Goal: Download file/media

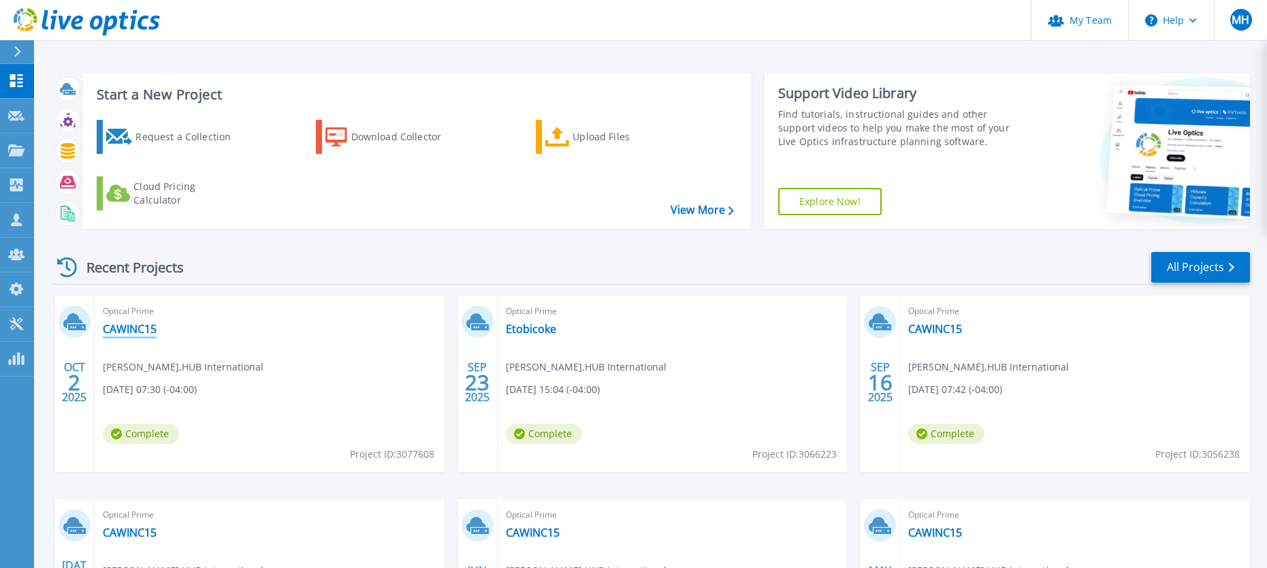
click at [126, 325] on link "CAWINC15" at bounding box center [130, 329] width 54 height 14
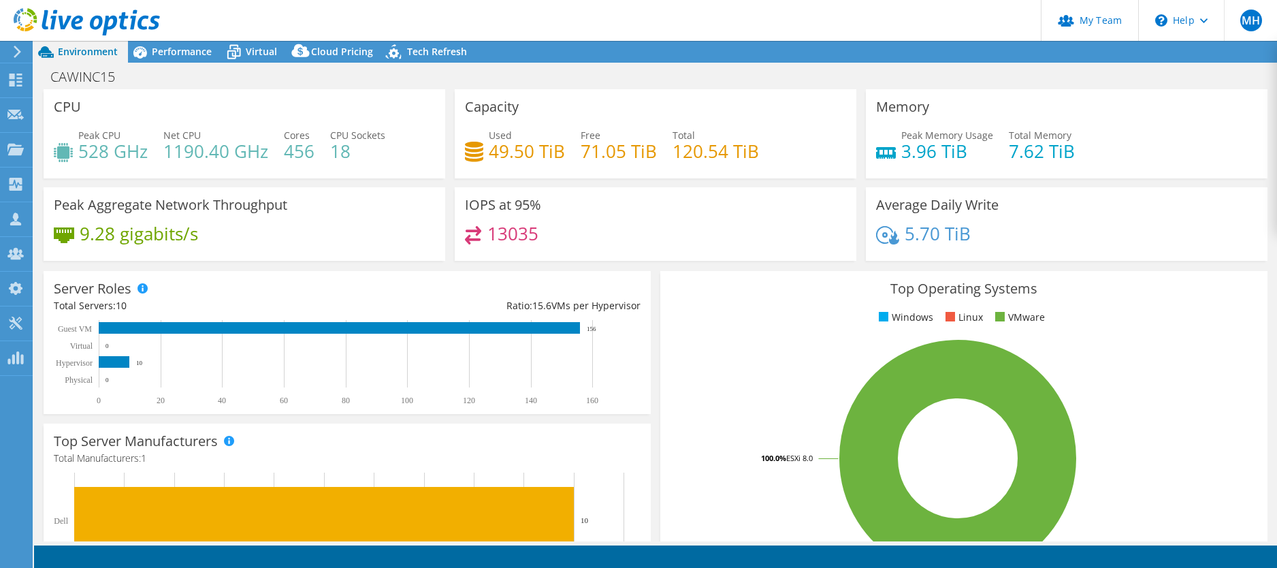
select select "USD"
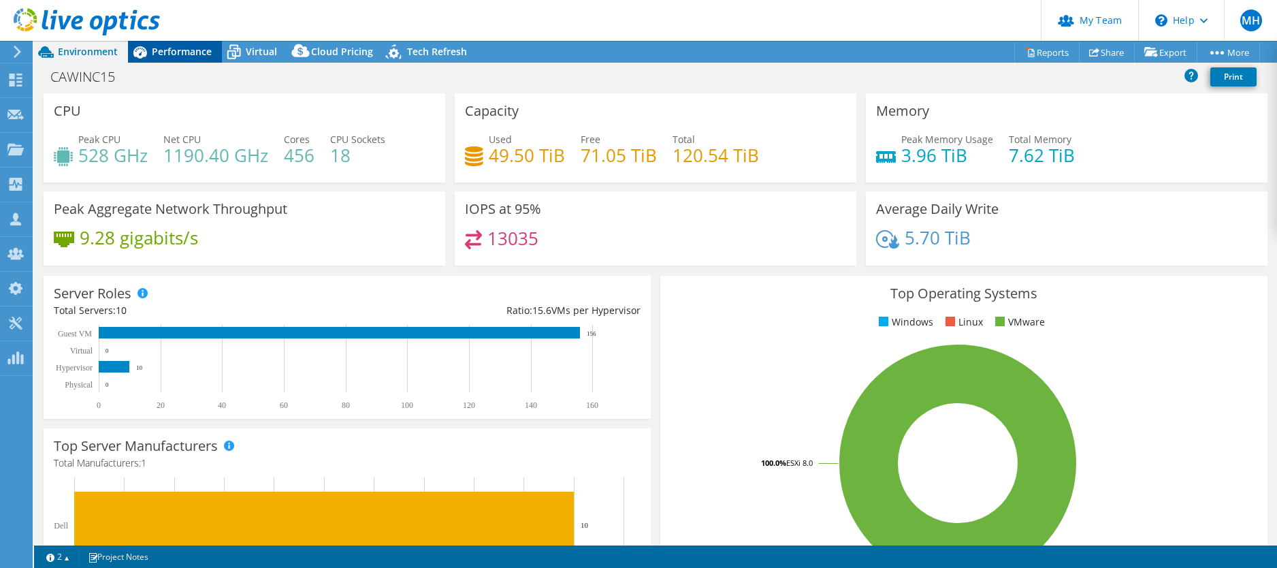
click at [195, 55] on span "Performance" at bounding box center [182, 51] width 60 height 13
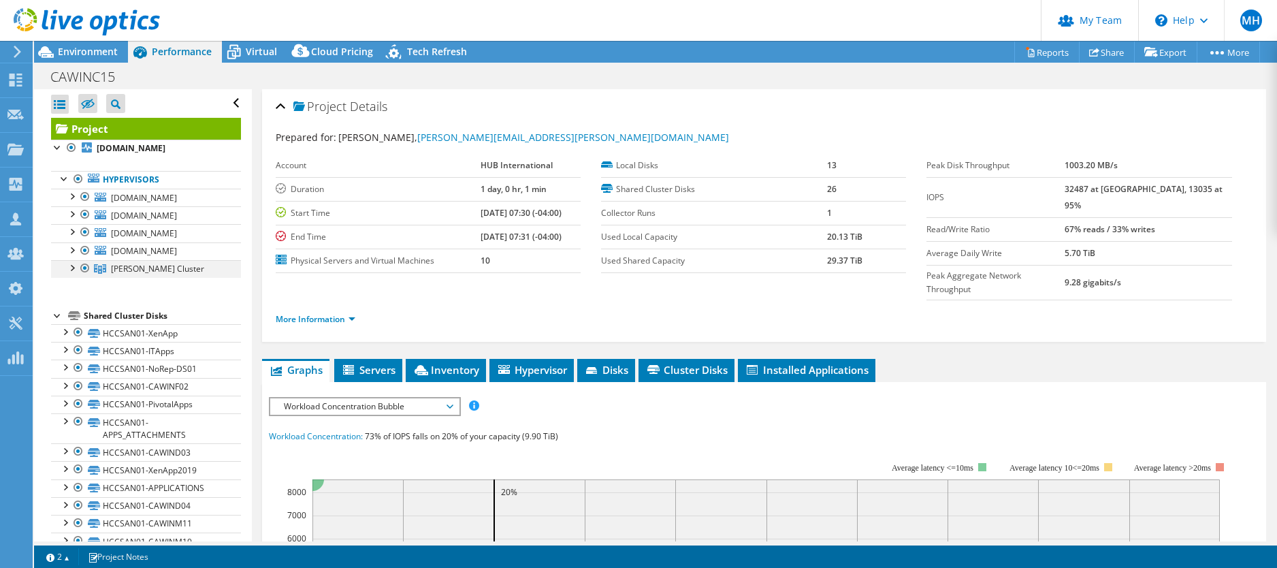
click at [72, 267] on div at bounding box center [72, 267] width 14 height 14
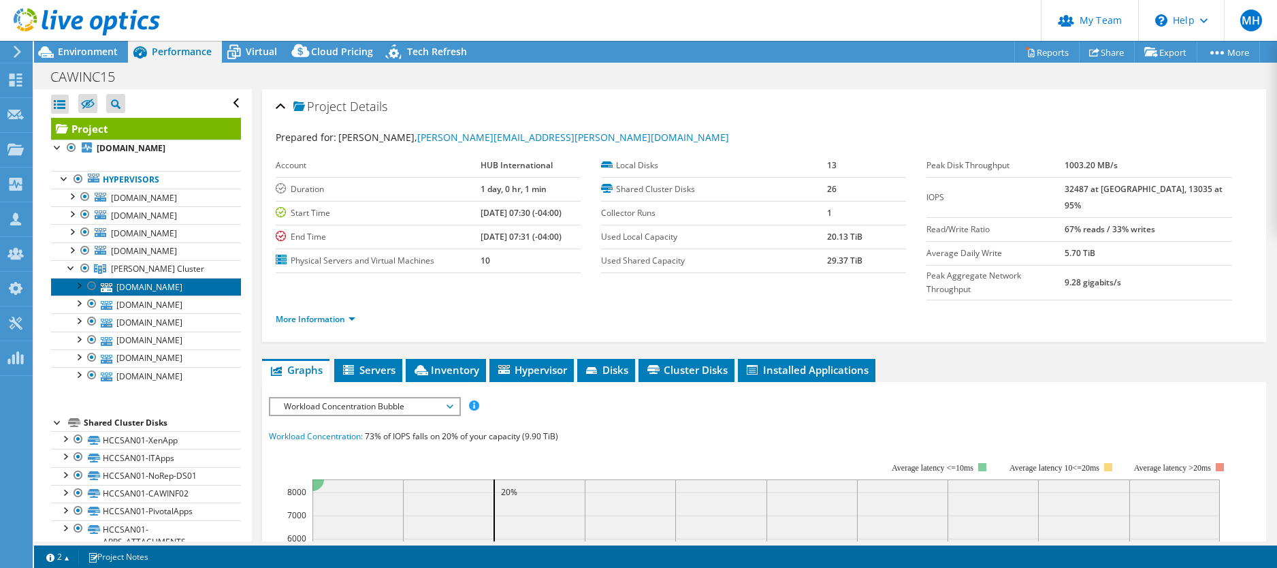
click at [157, 284] on link "cawinx05.cyphersystems.com" at bounding box center [146, 287] width 190 height 18
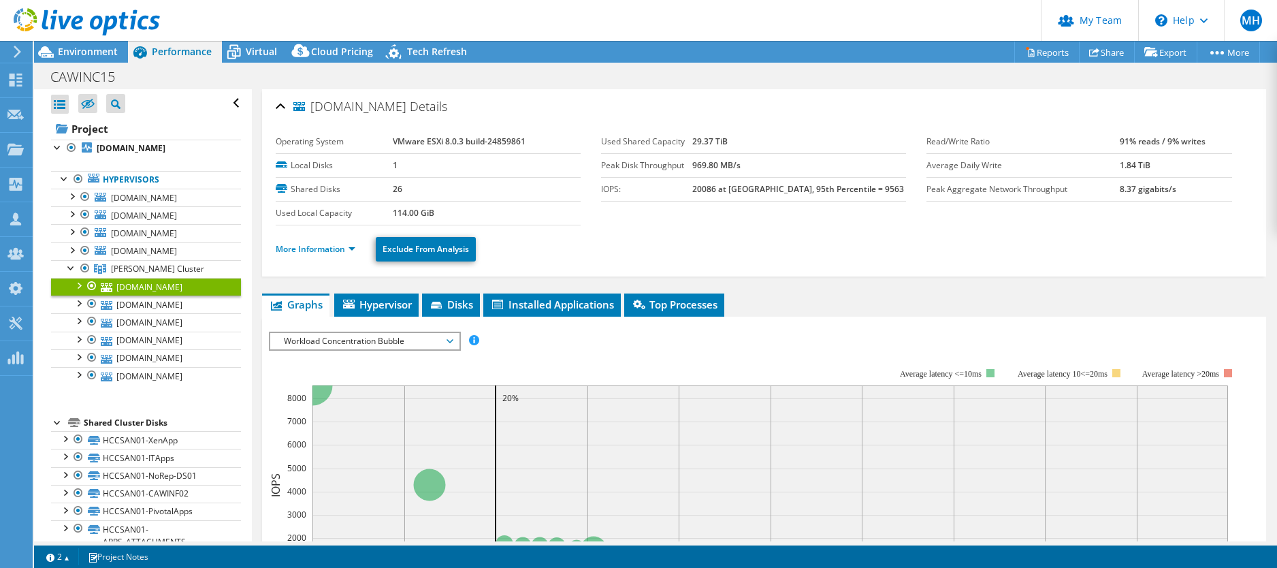
click at [317, 338] on span "Workload Concentration Bubble" at bounding box center [364, 341] width 175 height 16
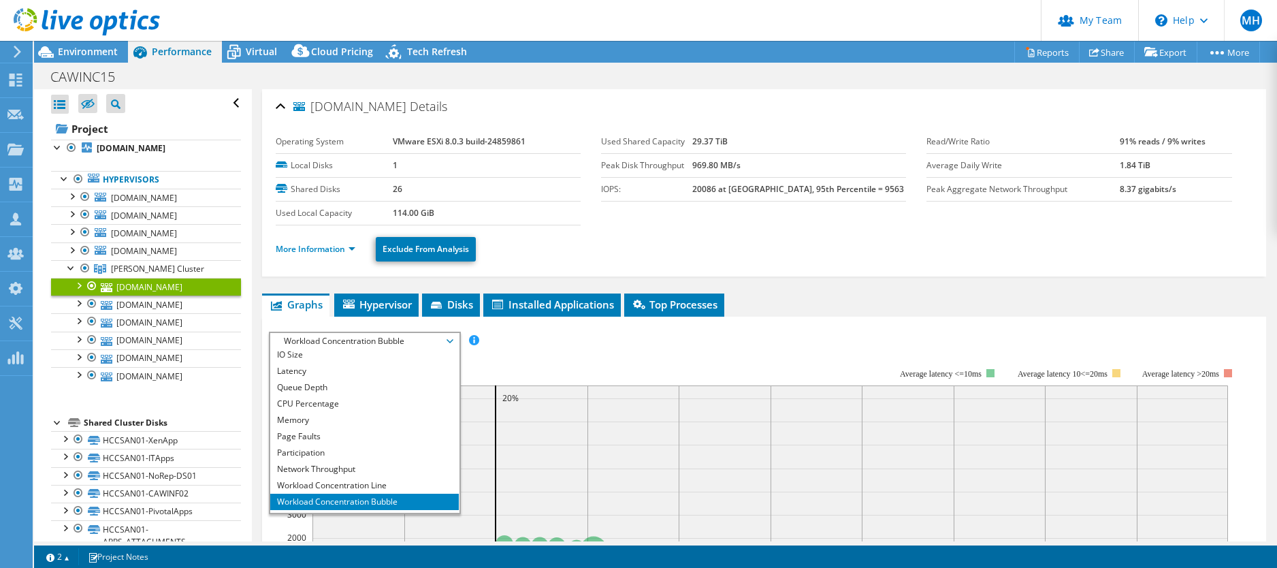
scroll to position [49, 0]
click at [295, 501] on li "All" at bounding box center [364, 504] width 189 height 16
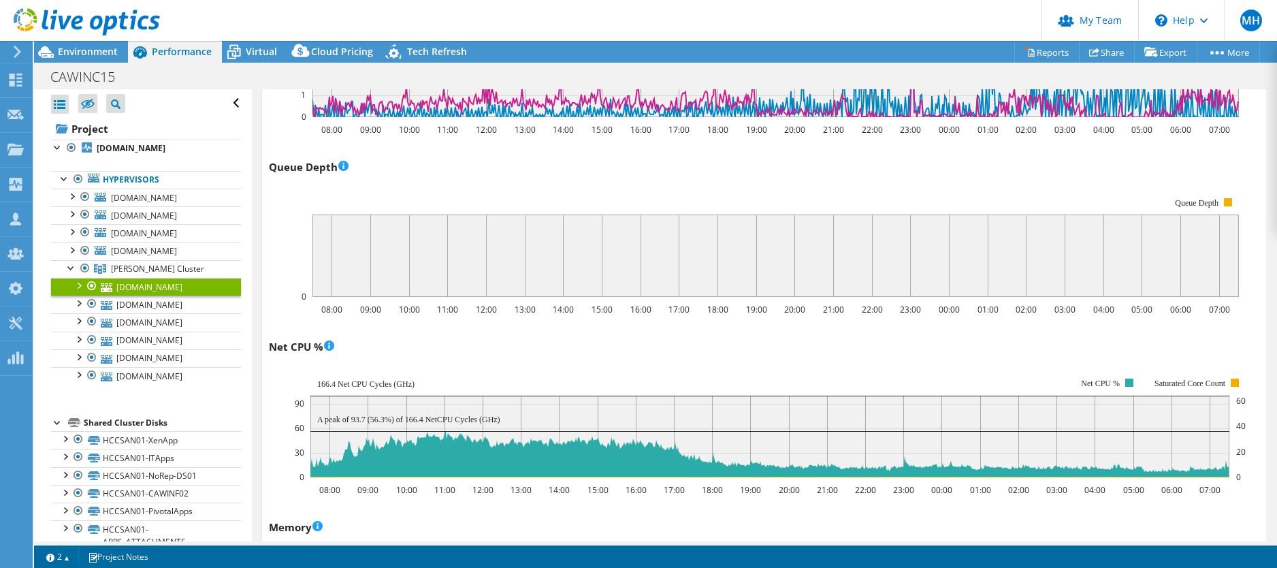
scroll to position [979, 0]
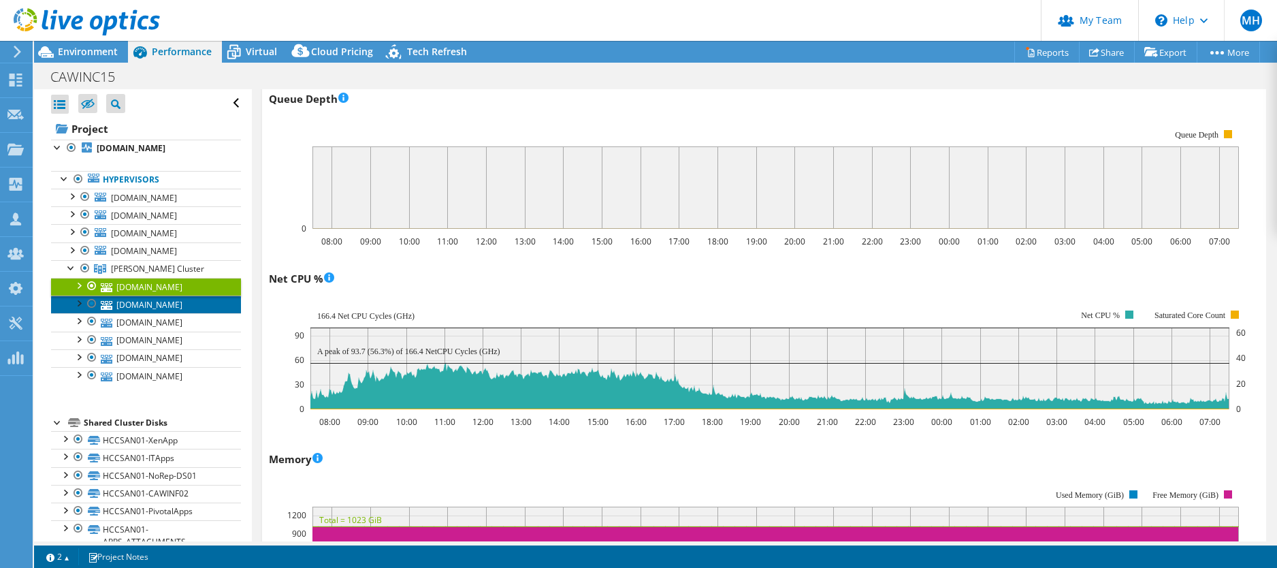
click at [140, 304] on link "cawinx10.cyphersystems.com" at bounding box center [146, 304] width 190 height 18
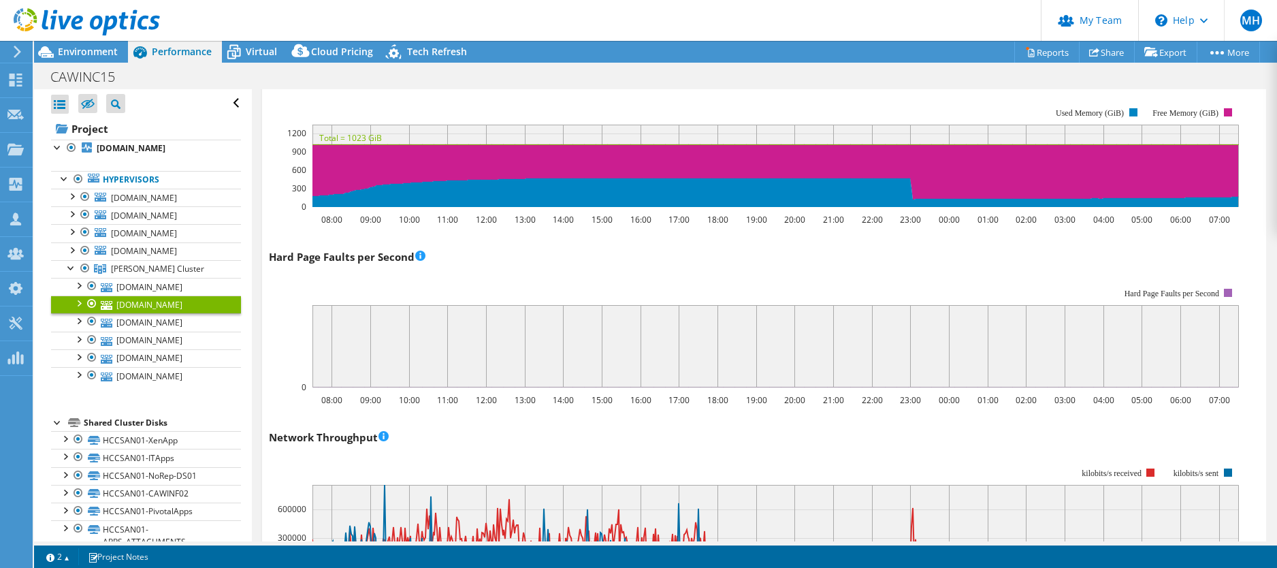
scroll to position [1362, 0]
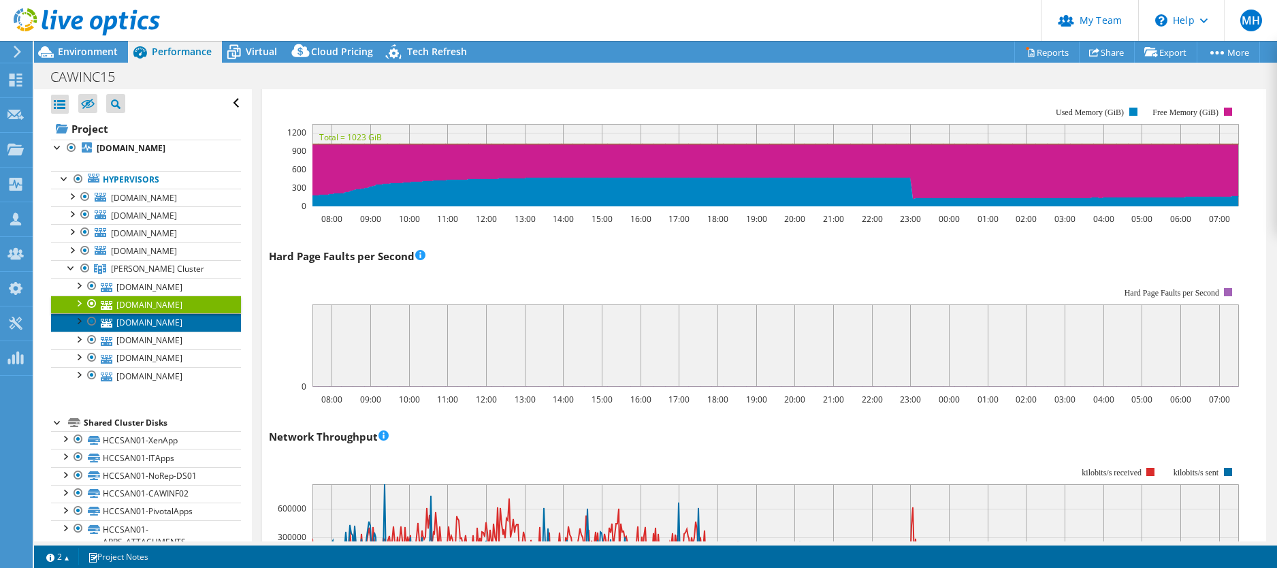
click at [163, 324] on link "cawinx06.cyphersystems.com" at bounding box center [146, 322] width 190 height 18
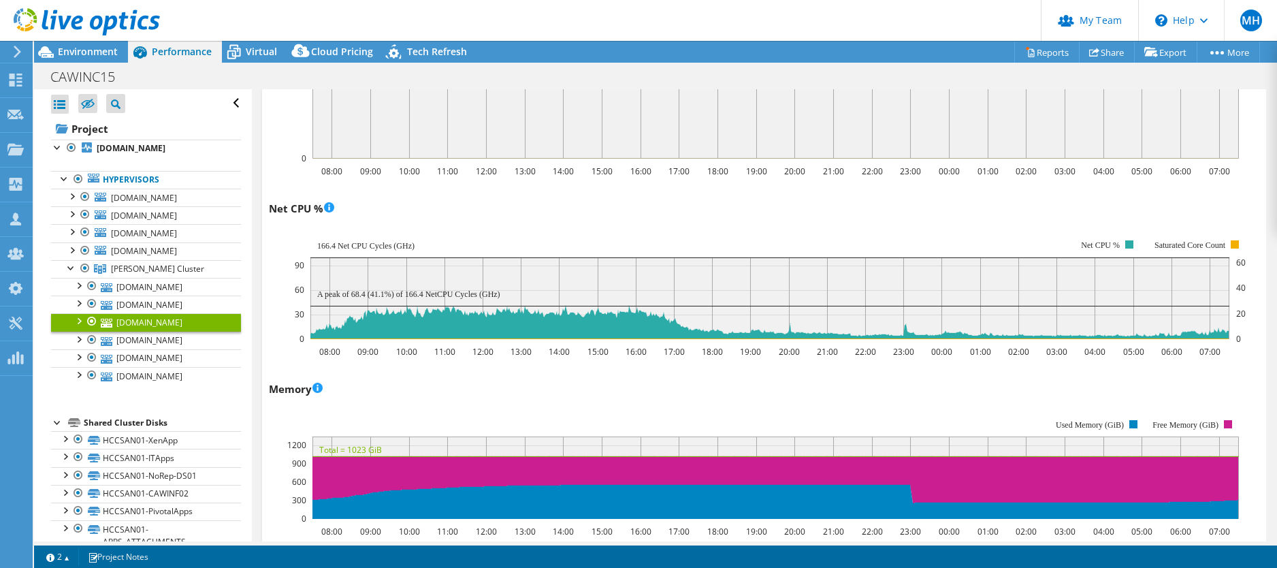
scroll to position [1047, 0]
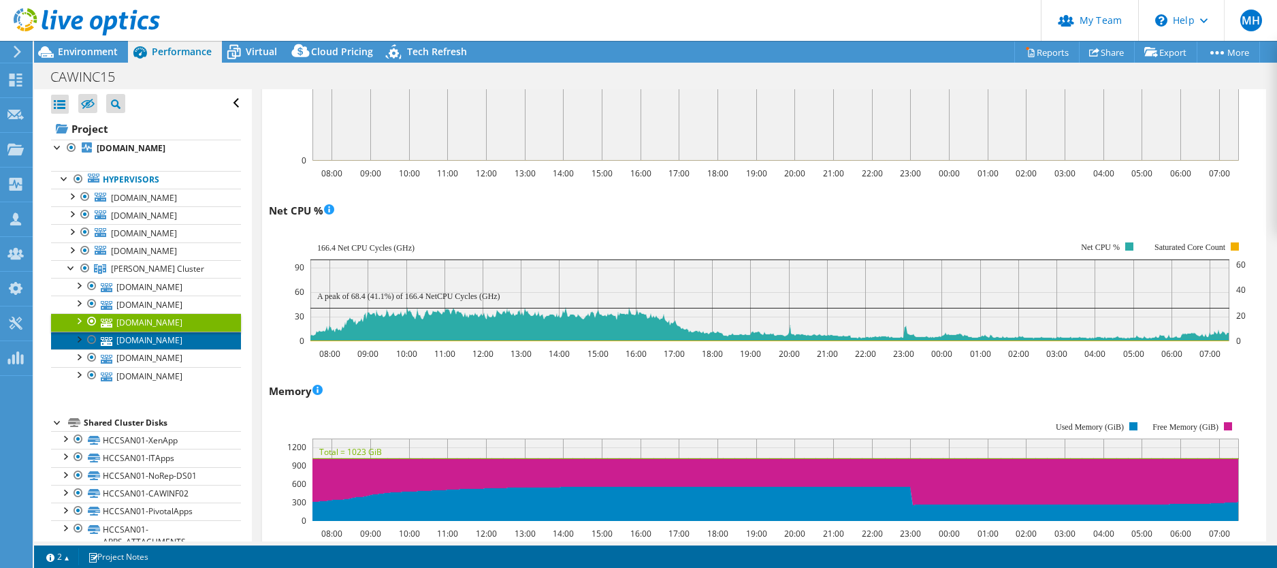
click at [134, 338] on link "cawinx07.cyphersystems.com" at bounding box center [146, 341] width 190 height 18
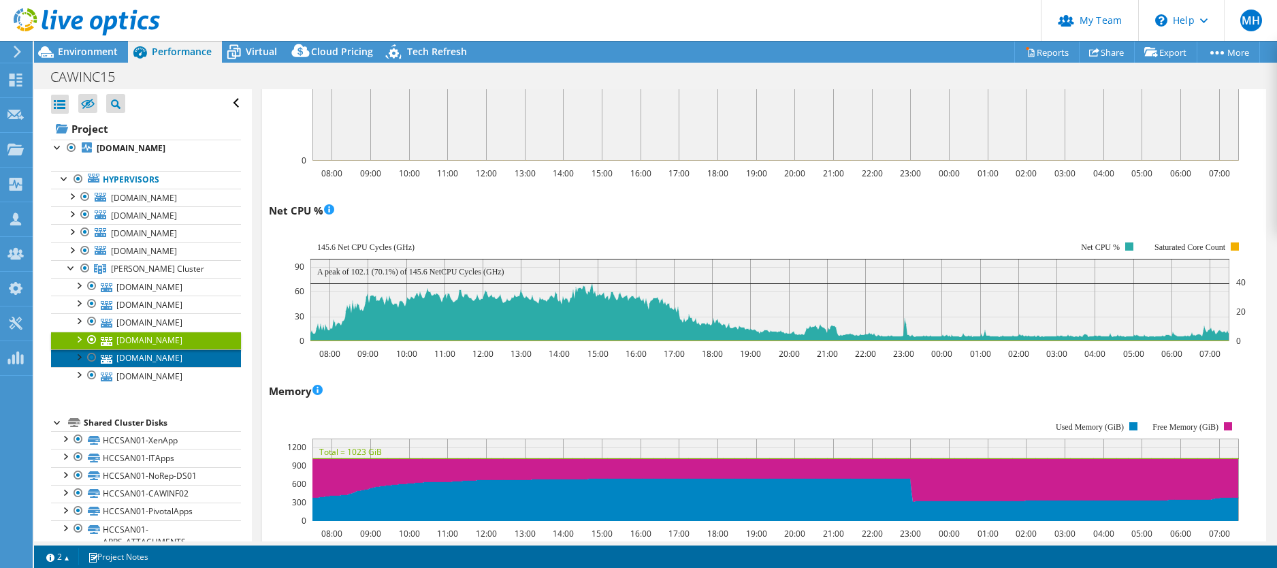
click at [125, 358] on link "cawinx09.cyphersystems.com" at bounding box center [146, 358] width 190 height 18
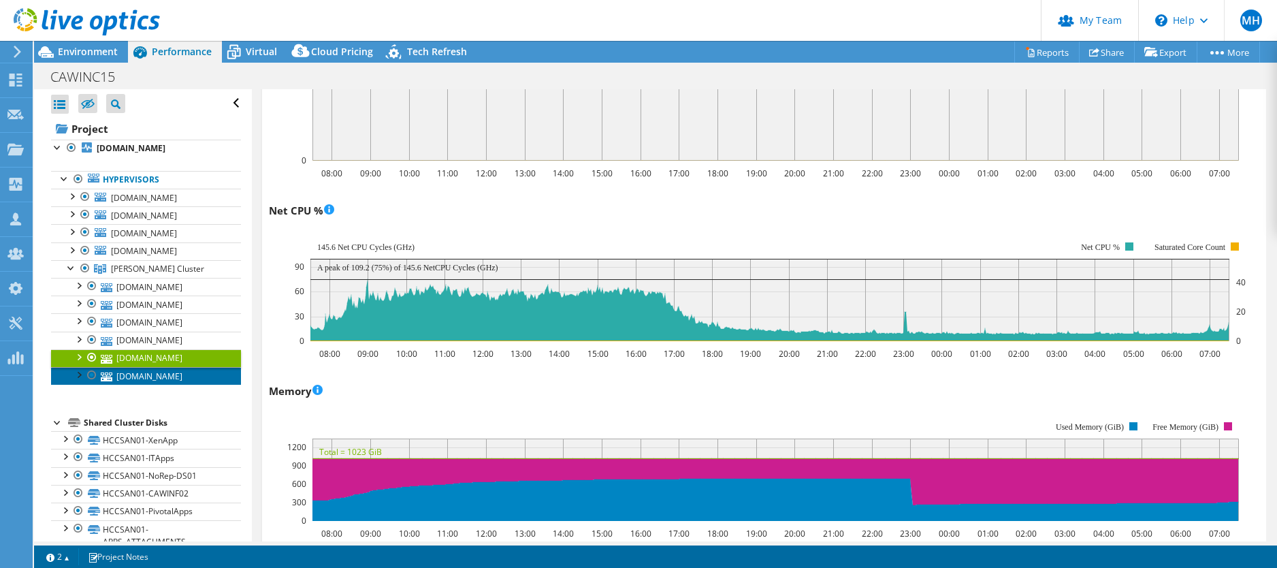
click at [127, 379] on link "cawinx08.cyphersystems.com" at bounding box center [146, 376] width 190 height 18
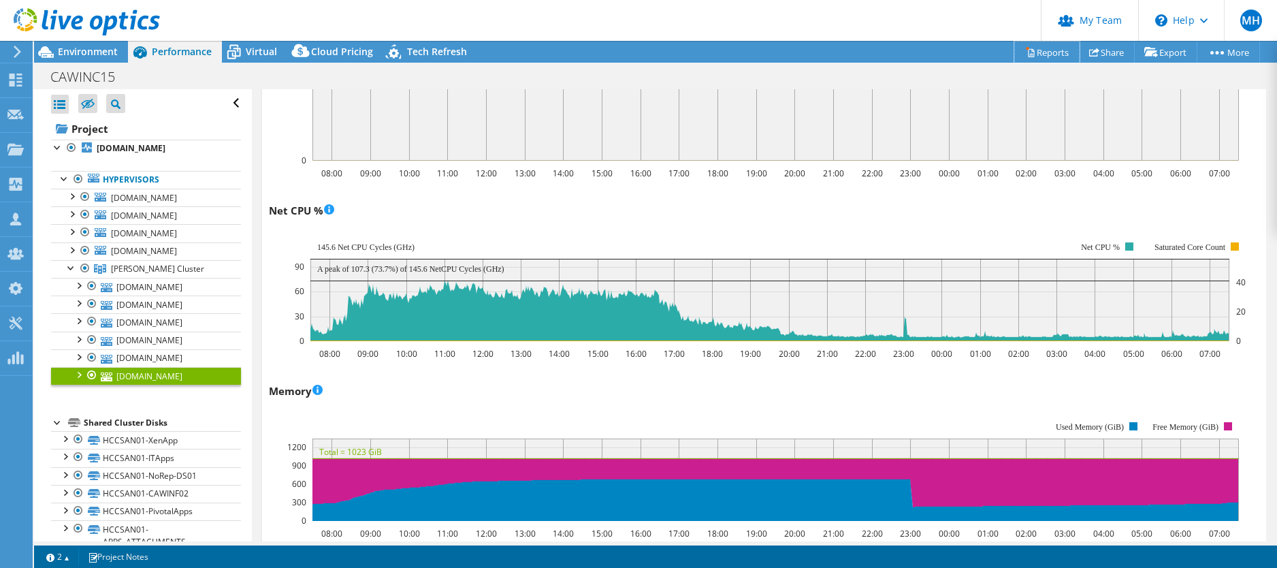
click at [1044, 51] on link "Reports" at bounding box center [1046, 52] width 65 height 21
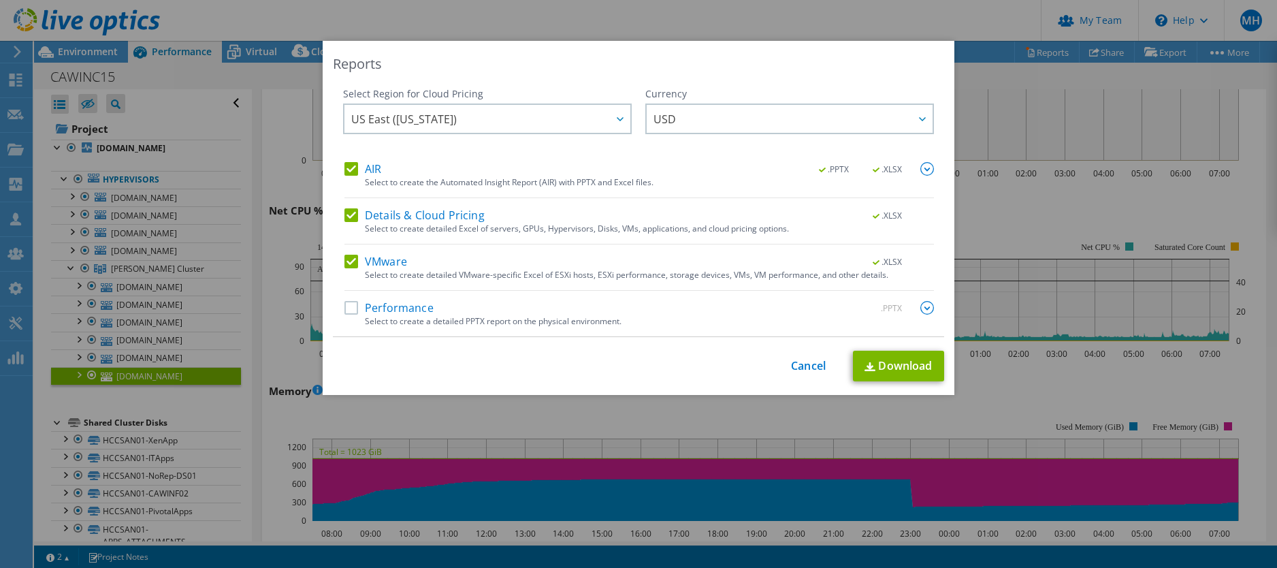
click at [344, 308] on label "Performance" at bounding box center [388, 308] width 89 height 14
click at [0, 0] on input "Performance" at bounding box center [0, 0] width 0 height 0
click at [619, 122] on div at bounding box center [620, 119] width 22 height 28
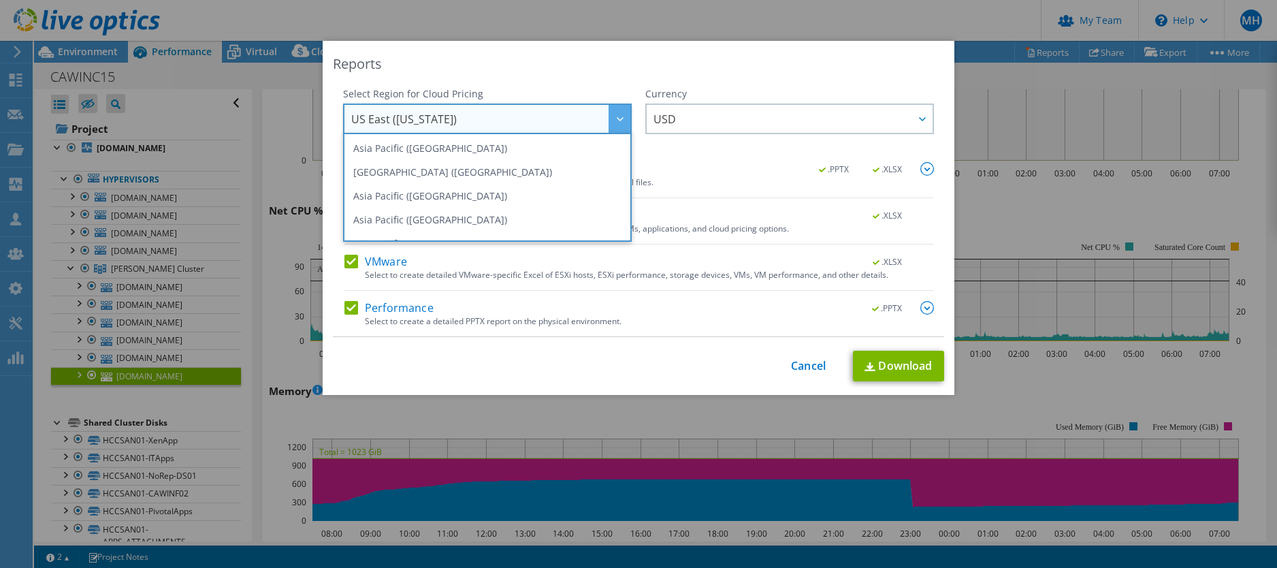
click at [724, 156] on div "Currency ARS AUD BRL CAD CHF CLP CNY DKK EUR GBP HKD HUF INR JPY MXN MYR NOK NZ…" at bounding box center [789, 124] width 289 height 75
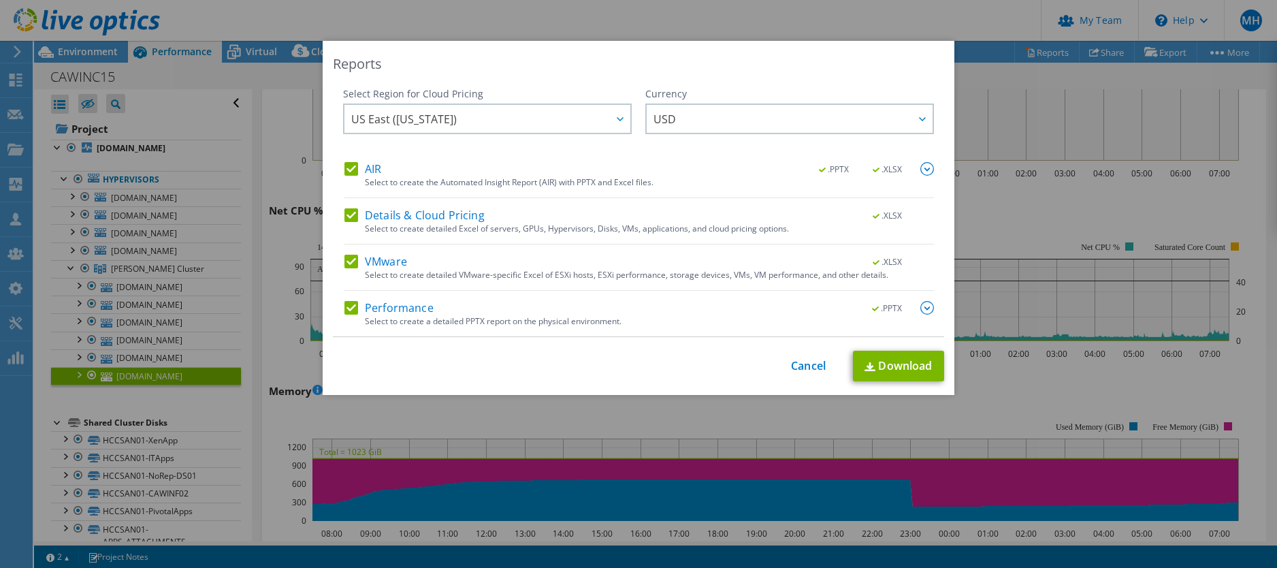
click at [924, 306] on img at bounding box center [927, 308] width 14 height 14
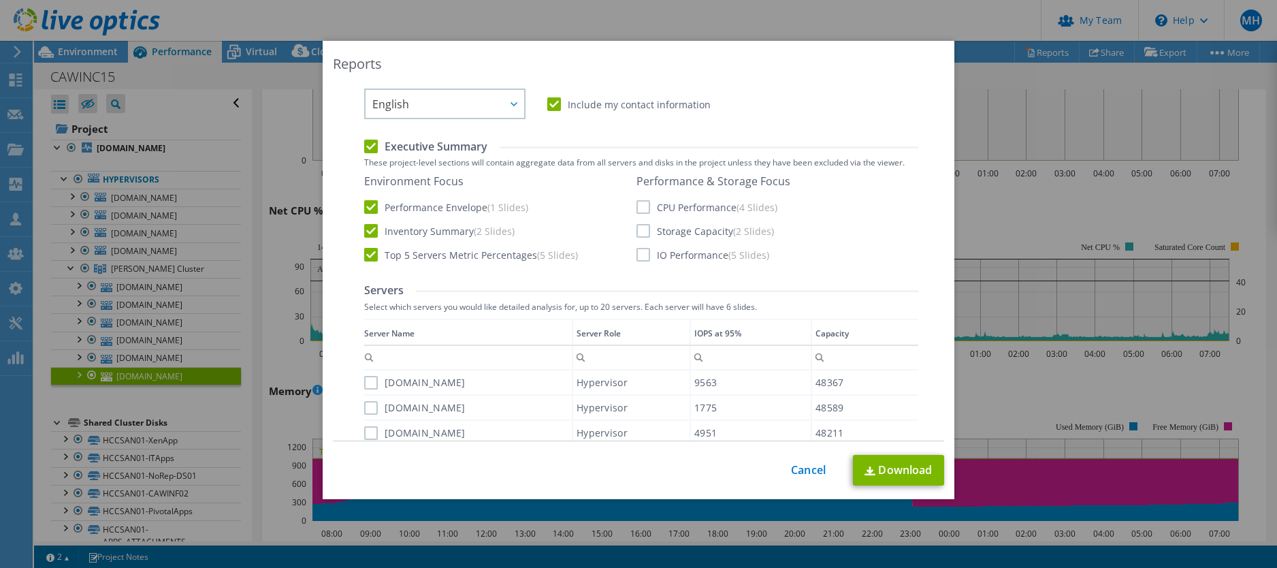
scroll to position [340, 0]
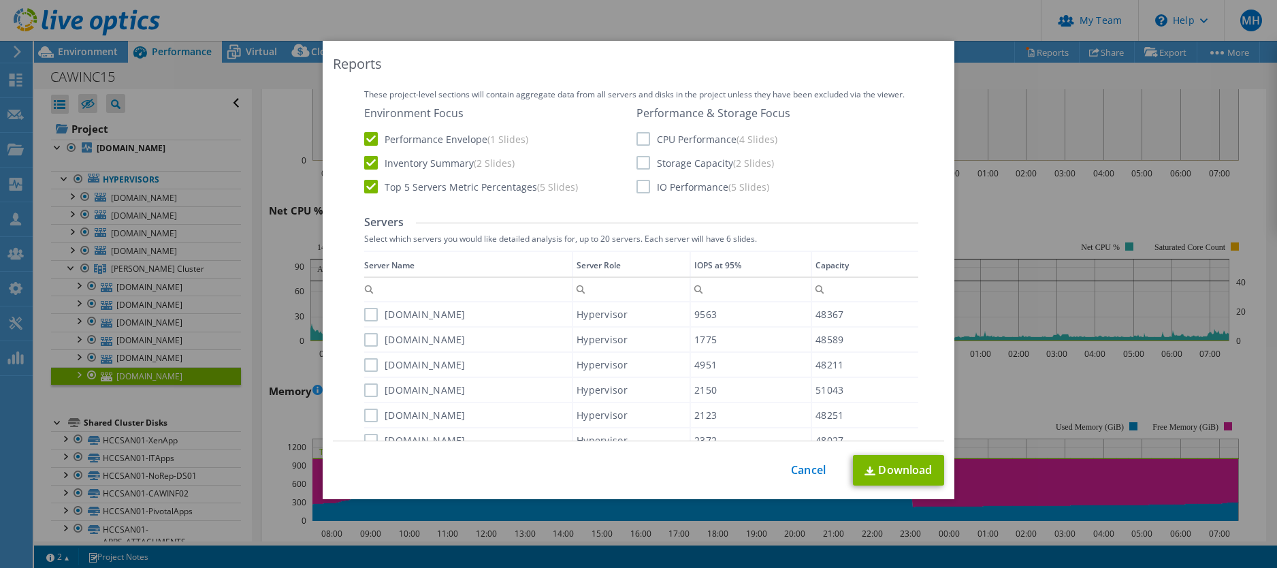
click at [364, 308] on label "cawinx05.cyphersystems.com" at bounding box center [414, 315] width 101 height 14
click at [0, 0] on input "cawinx05.cyphersystems.com" at bounding box center [0, 0] width 0 height 0
click at [370, 337] on label "cawinx10.cyphersystems.com" at bounding box center [414, 340] width 101 height 14
click at [0, 0] on input "cawinx10.cyphersystems.com" at bounding box center [0, 0] width 0 height 0
drag, startPoint x: 364, startPoint y: 365, endPoint x: 367, endPoint y: 372, distance: 8.2
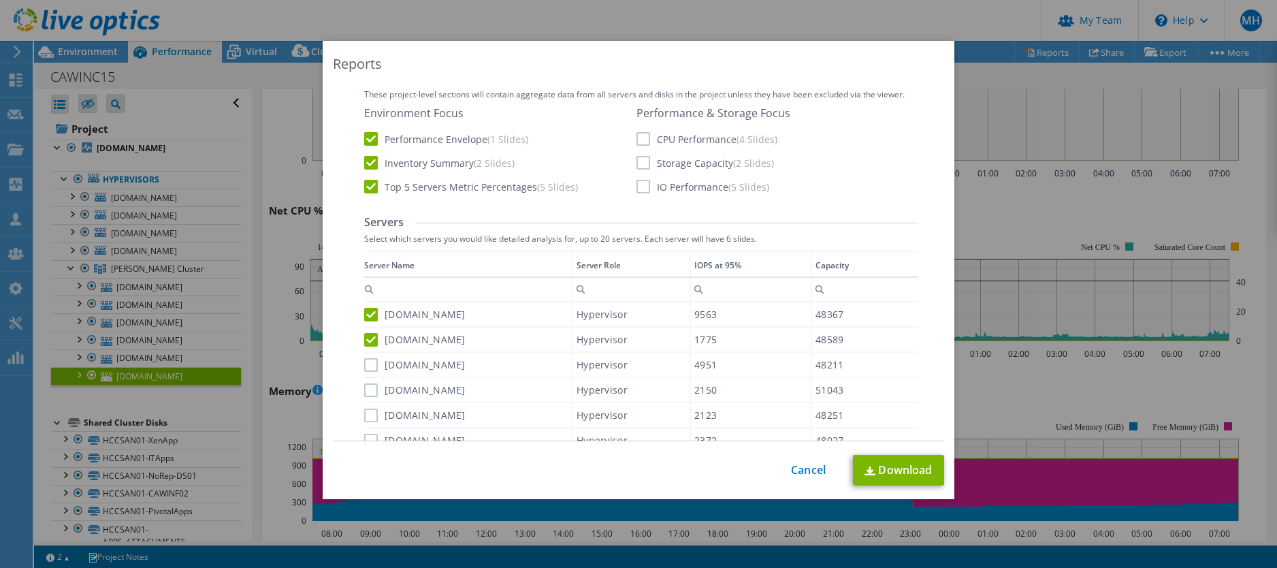
click at [364, 365] on label "cawinx06.cyphersystems.com" at bounding box center [414, 365] width 101 height 14
click at [0, 0] on input "cawinx06.cyphersystems.com" at bounding box center [0, 0] width 0 height 0
click at [368, 396] on label "cawinx07.cyphersystems.com" at bounding box center [414, 390] width 101 height 14
click at [0, 0] on input "cawinx07.cyphersystems.com" at bounding box center [0, 0] width 0 height 0
click at [366, 414] on label "cawinx09.cyphersystems.com" at bounding box center [414, 415] width 101 height 14
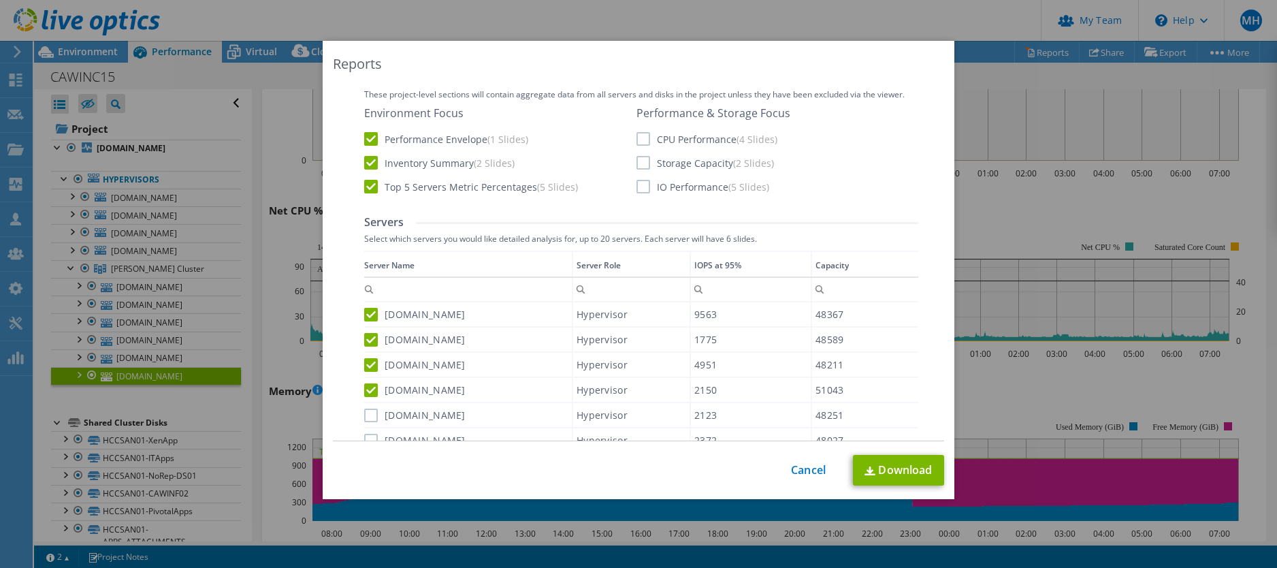
click at [0, 0] on input "cawinx09.cyphersystems.com" at bounding box center [0, 0] width 0 height 0
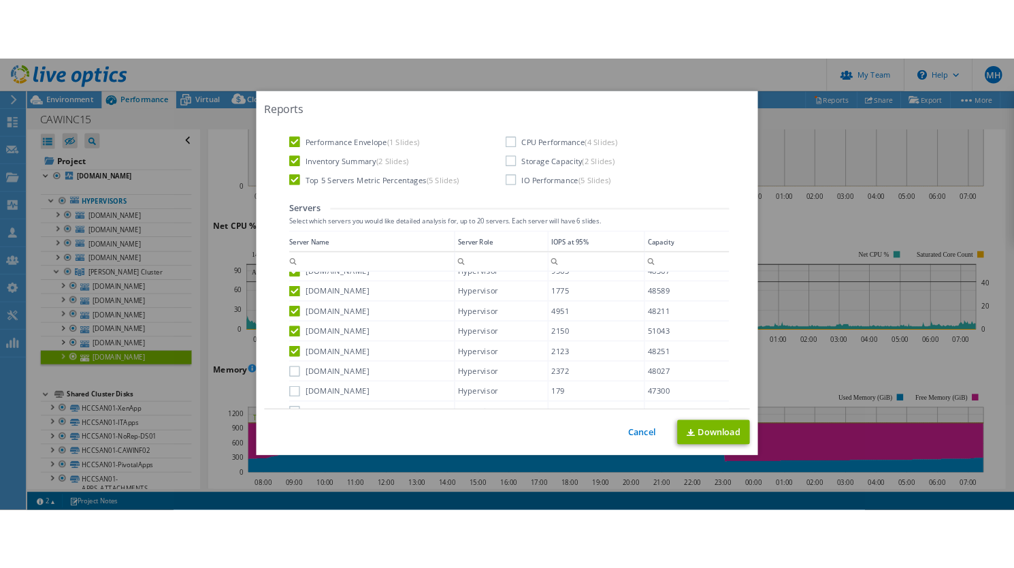
scroll to position [408, 0]
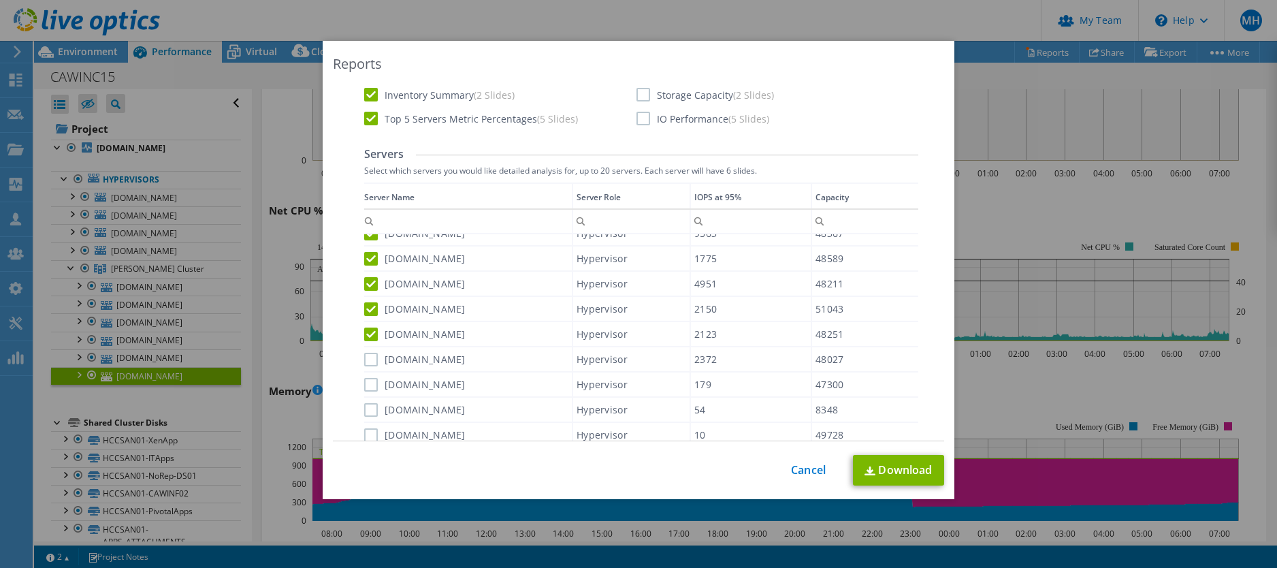
click at [367, 359] on label "cawinx08.cyphersystems.com" at bounding box center [414, 360] width 101 height 14
click at [0, 0] on input "cawinx08.cyphersystems.com" at bounding box center [0, 0] width 0 height 0
click at [889, 467] on link "Download" at bounding box center [898, 470] width 91 height 31
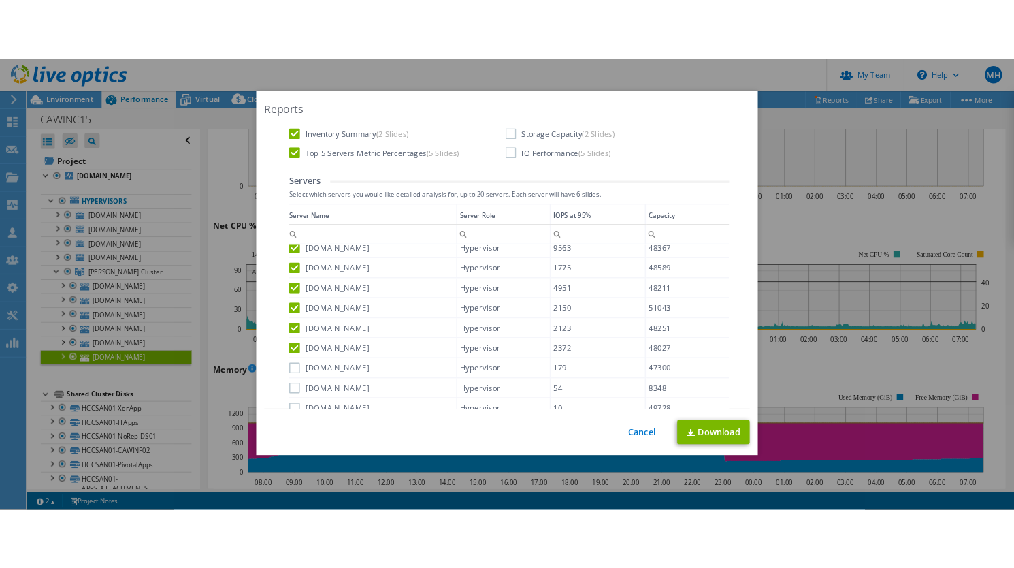
scroll to position [8, 0]
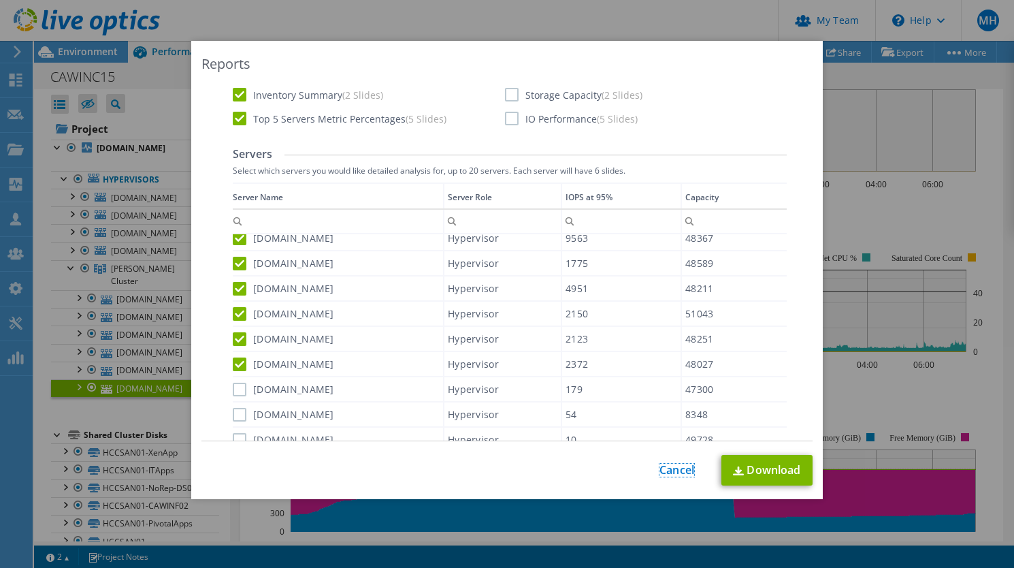
click at [673, 467] on link "Cancel" at bounding box center [677, 470] width 35 height 13
